Goal: Task Accomplishment & Management: Manage account settings

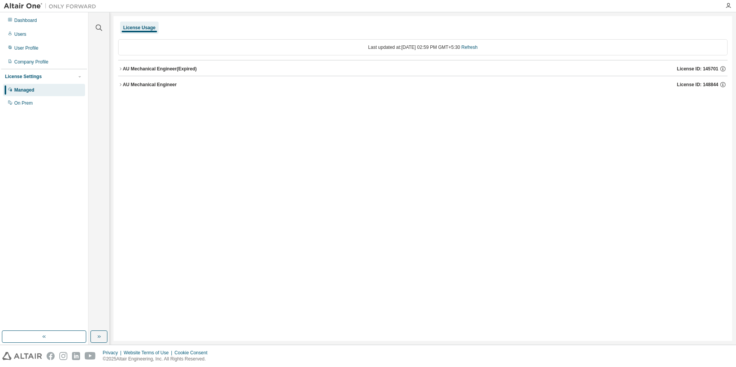
click at [121, 85] on icon "button" at bounding box center [120, 84] width 5 height 5
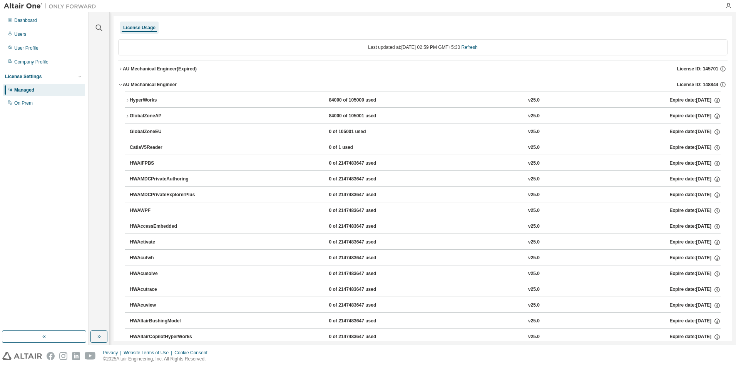
click at [127, 100] on icon "button" at bounding box center [127, 100] width 5 height 5
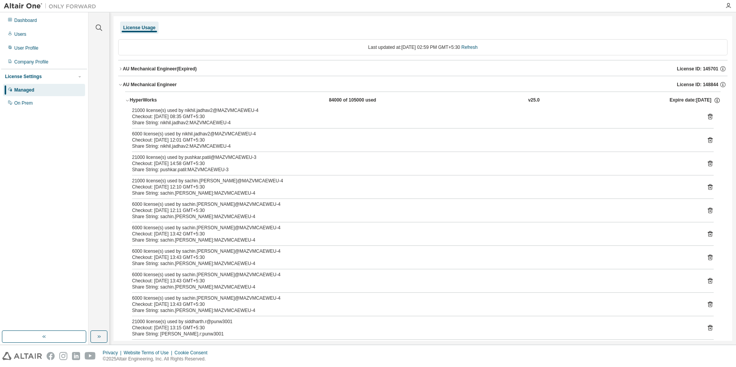
click at [127, 100] on icon "button" at bounding box center [127, 100] width 5 height 5
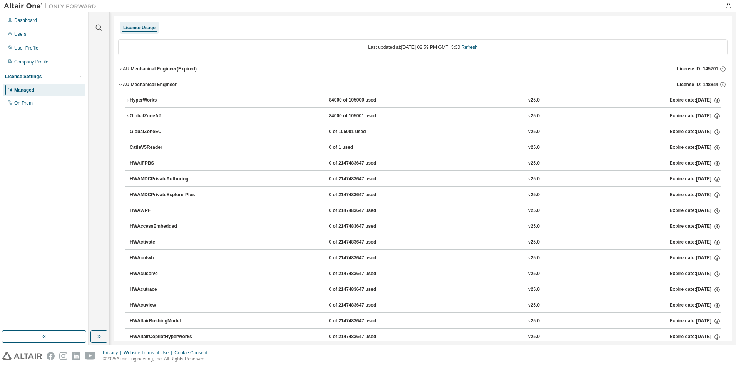
click at [127, 100] on icon "button" at bounding box center [127, 100] width 5 height 5
